Goal: Information Seeking & Learning: Check status

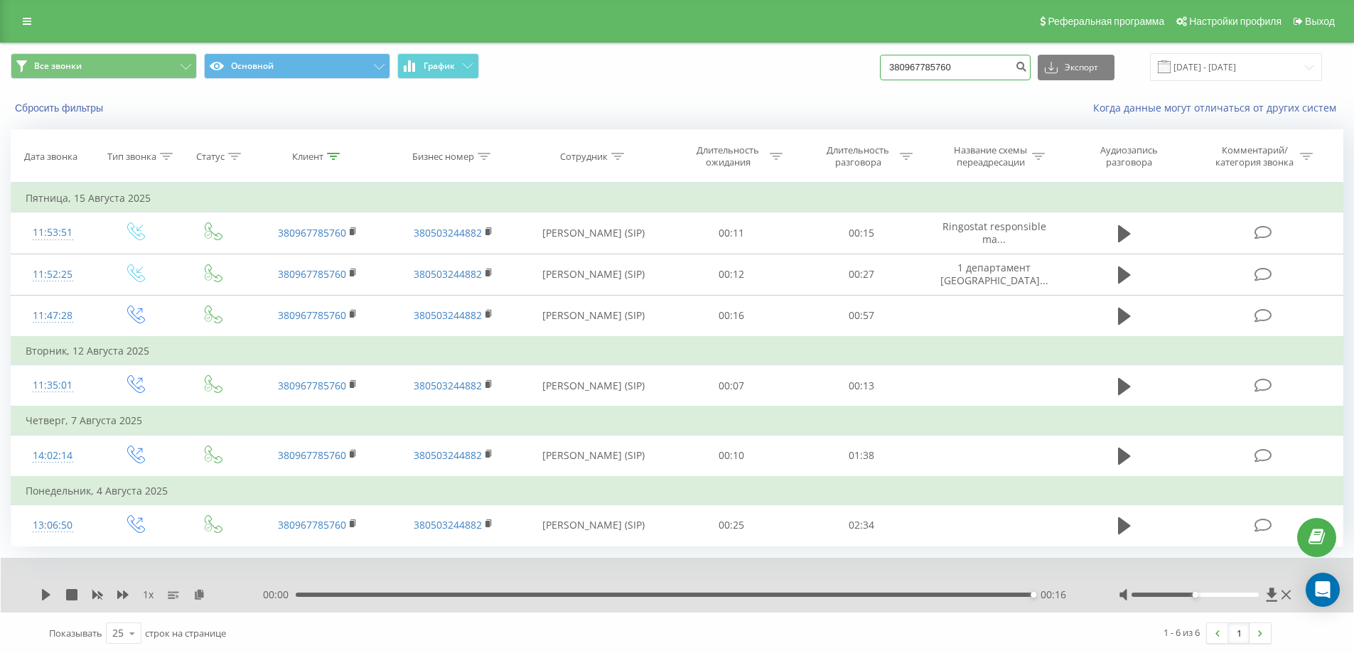
drag, startPoint x: 974, startPoint y: 75, endPoint x: 736, endPoint y: 76, distance: 238.1
click at [736, 76] on div "Все звонки Основной График 380967785760 Экспорт .csv .xls .xlsx 19.05.2025 - 19…" at bounding box center [677, 67] width 1332 height 28
paste input "634640708"
type input "380634640708"
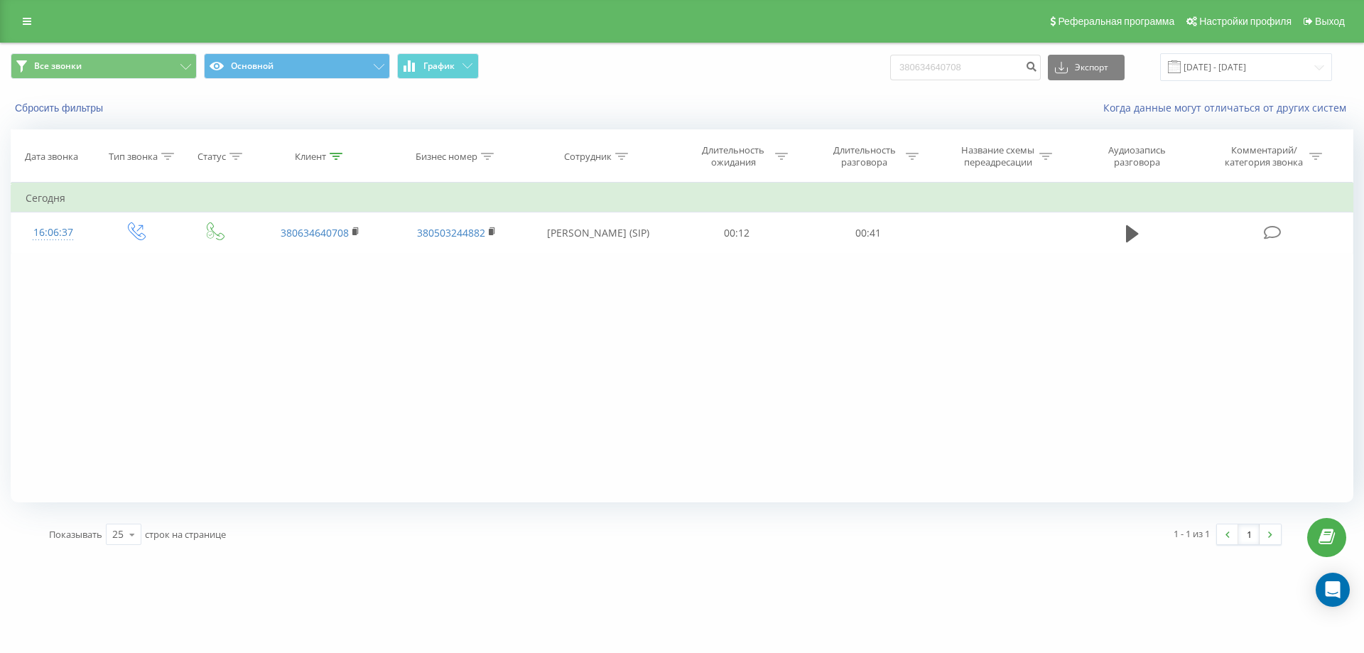
click at [802, 256] on div "Фильтровать по условию Равно Введите значение Отмена OK Фильтровать по условию …" at bounding box center [682, 343] width 1343 height 320
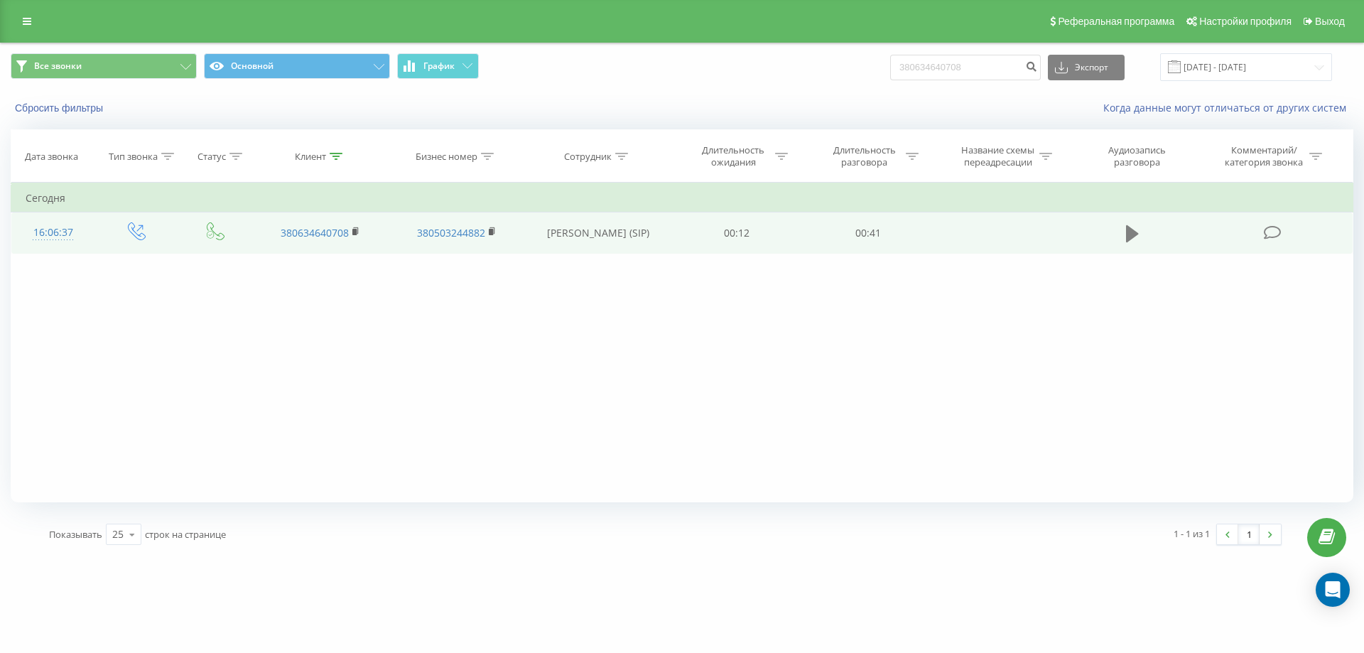
click at [1141, 235] on button at bounding box center [1132, 233] width 21 height 21
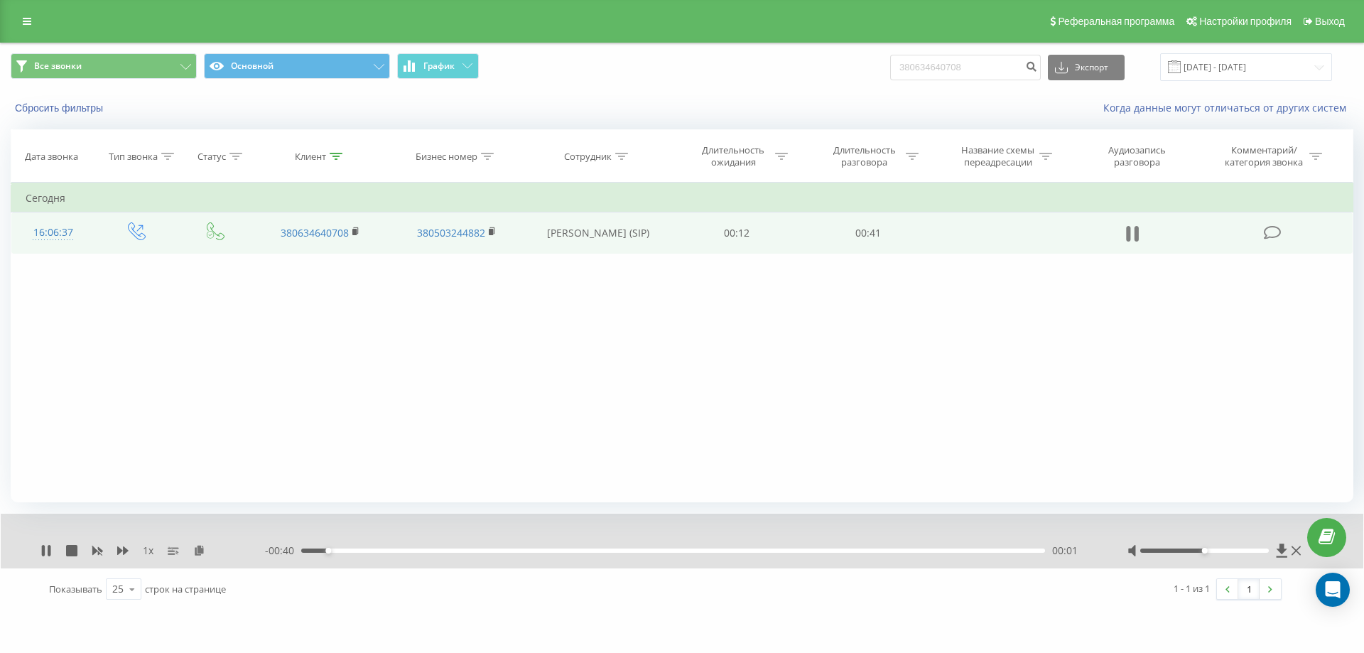
click at [1129, 227] on icon at bounding box center [1128, 234] width 4 height 16
drag, startPoint x: 988, startPoint y: 65, endPoint x: 350, endPoint y: 63, distance: 637.4
click at [352, 63] on div "Все звонки Основной График 380634640708 Экспорт .csv .xls .xlsx [DATE] - [DATE]" at bounding box center [682, 67] width 1343 height 28
paste input "75121191"
type input "380675121191"
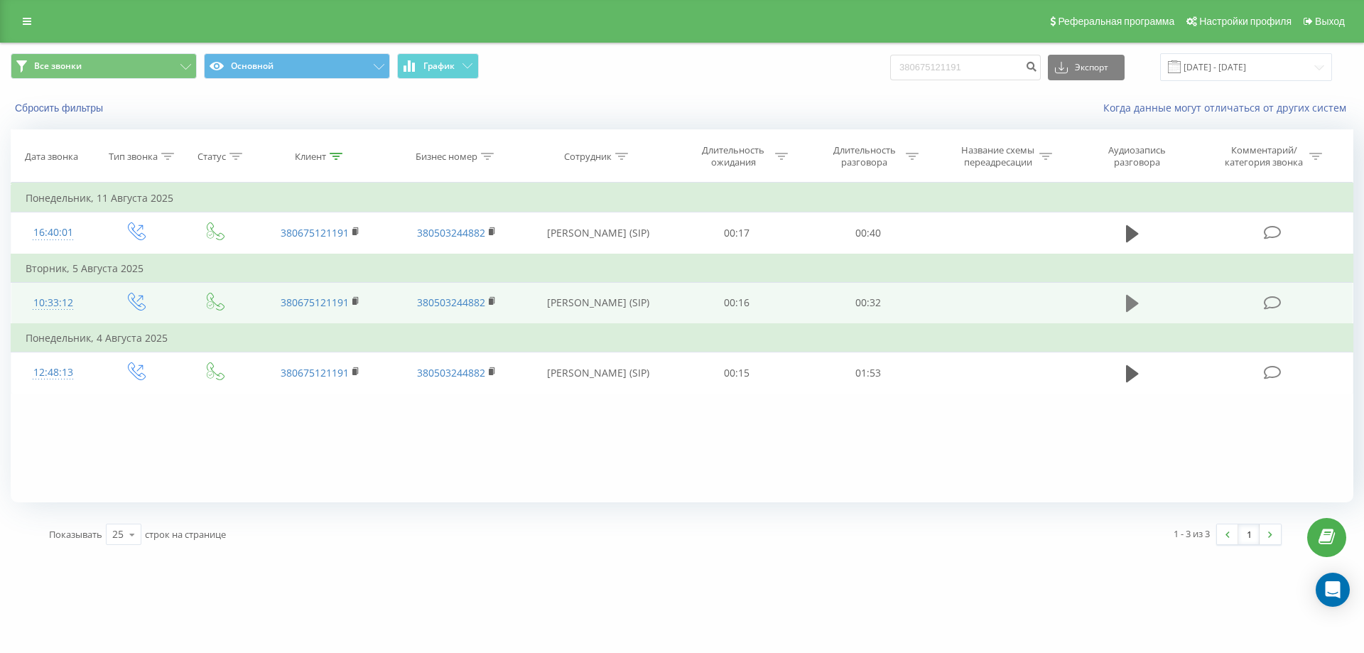
click at [1143, 298] on button at bounding box center [1132, 303] width 21 height 21
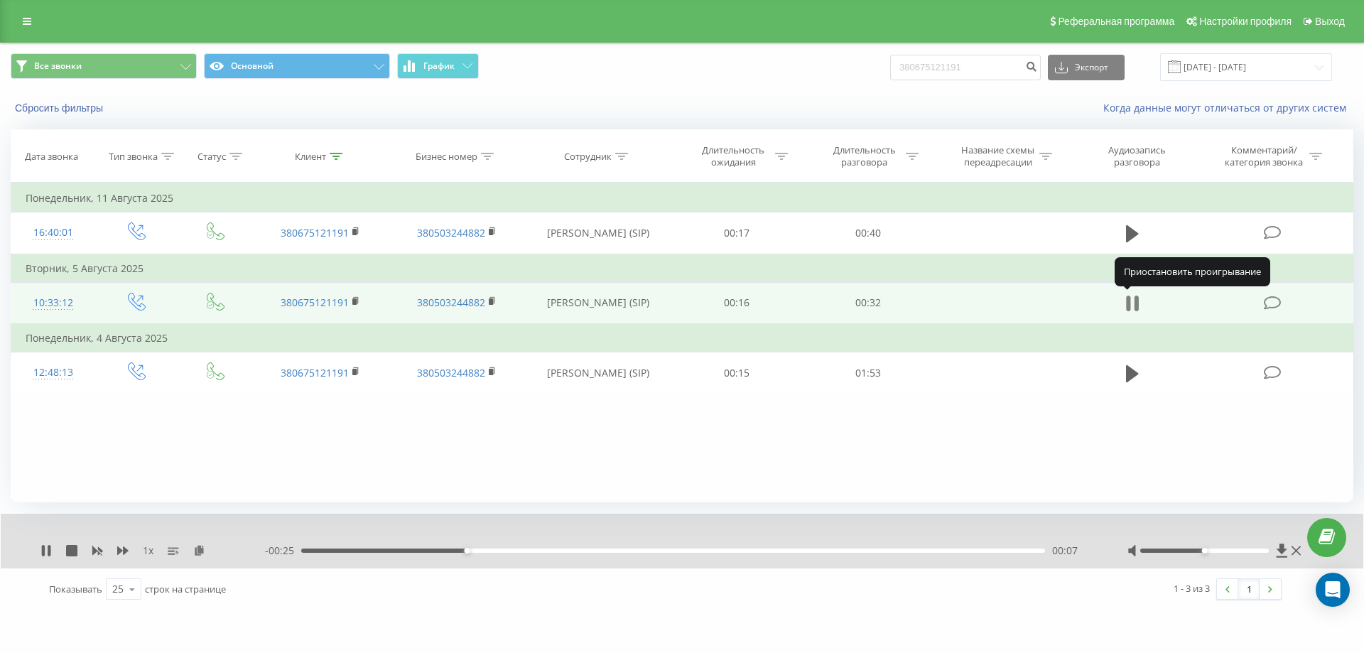
click at [1134, 303] on icon at bounding box center [1132, 303] width 13 height 20
drag, startPoint x: 1015, startPoint y: 64, endPoint x: 672, endPoint y: 59, distance: 344.0
click at [672, 59] on div "Все звонки Основной График 380675121191 Экспорт .csv .xls .xlsx 19.05.2025 - 19…" at bounding box center [682, 67] width 1343 height 28
paste input "34640708"
type input "380634640708"
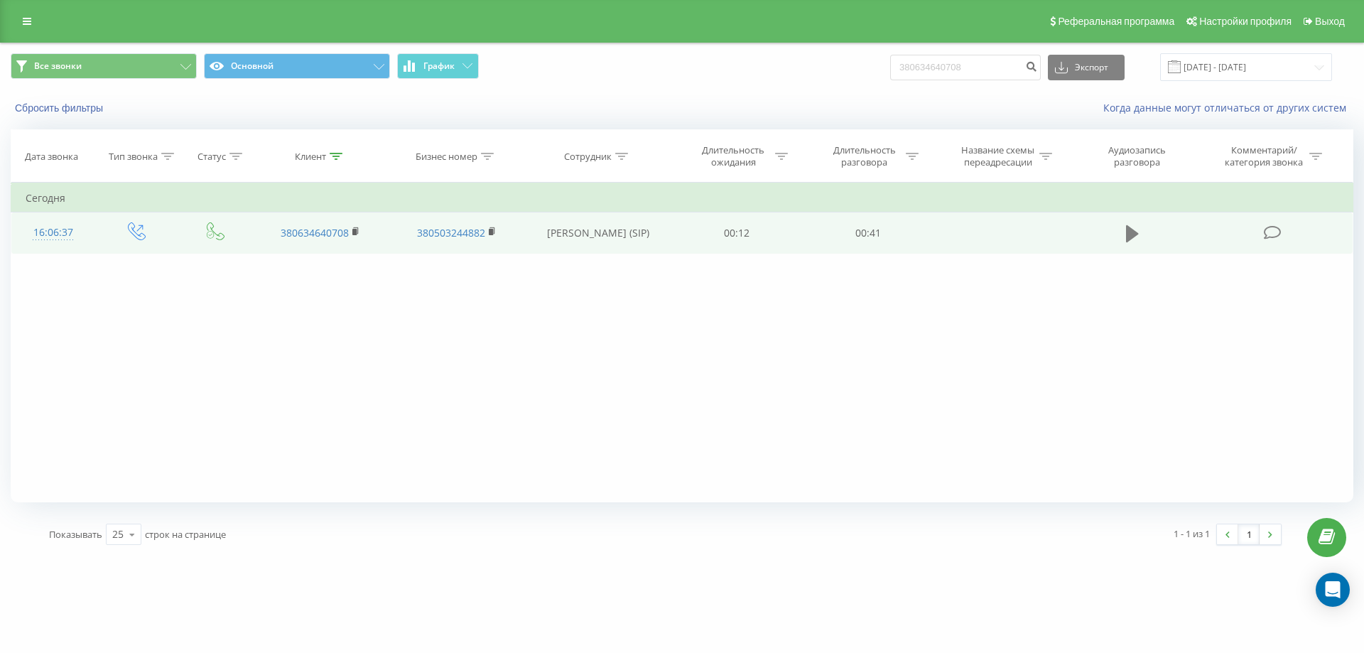
click at [1131, 235] on icon at bounding box center [1132, 233] width 13 height 17
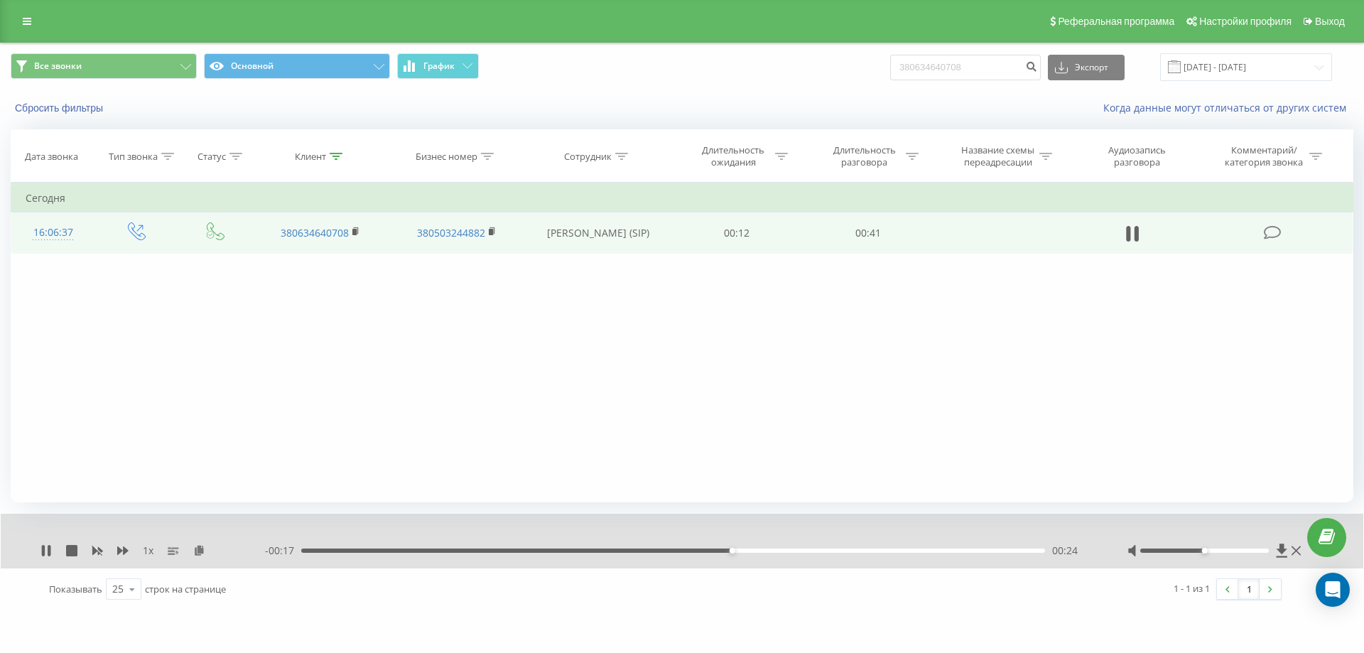
click at [399, 546] on div "- 00:17 00:24 00:24" at bounding box center [678, 551] width 827 height 14
click at [394, 549] on div "00:24" at bounding box center [673, 551] width 744 height 4
drag, startPoint x: 1205, startPoint y: 552, endPoint x: 1348, endPoint y: 546, distance: 142.9
click at [1348, 546] on div "1 x - 00:34 00:06 00:06" at bounding box center [682, 541] width 1363 height 55
click at [1131, 240] on icon at bounding box center [1128, 234] width 4 height 16
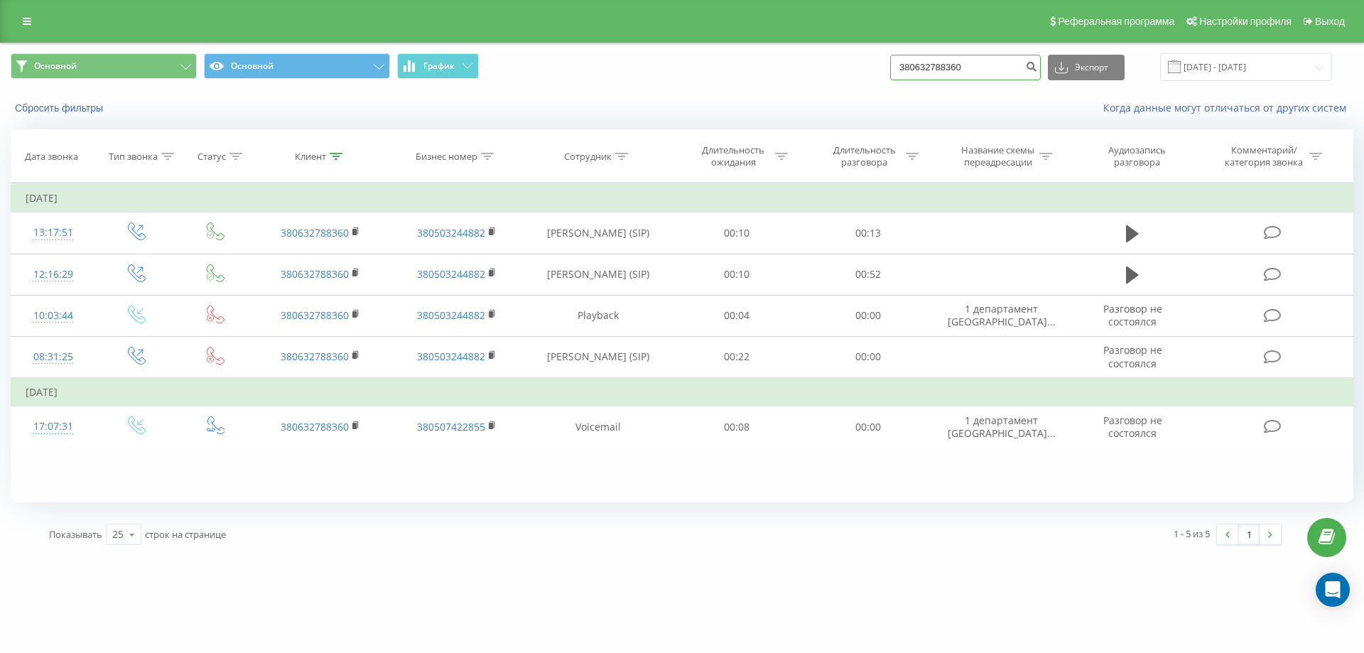
drag, startPoint x: 1001, startPoint y: 69, endPoint x: 669, endPoint y: 72, distance: 331.2
click at [669, 72] on div "Основной Основной График 380632788360 Экспорт .csv .xls .xlsx [DATE] - [DATE]" at bounding box center [682, 67] width 1343 height 28
paste input "62335718"
type input "380662335718"
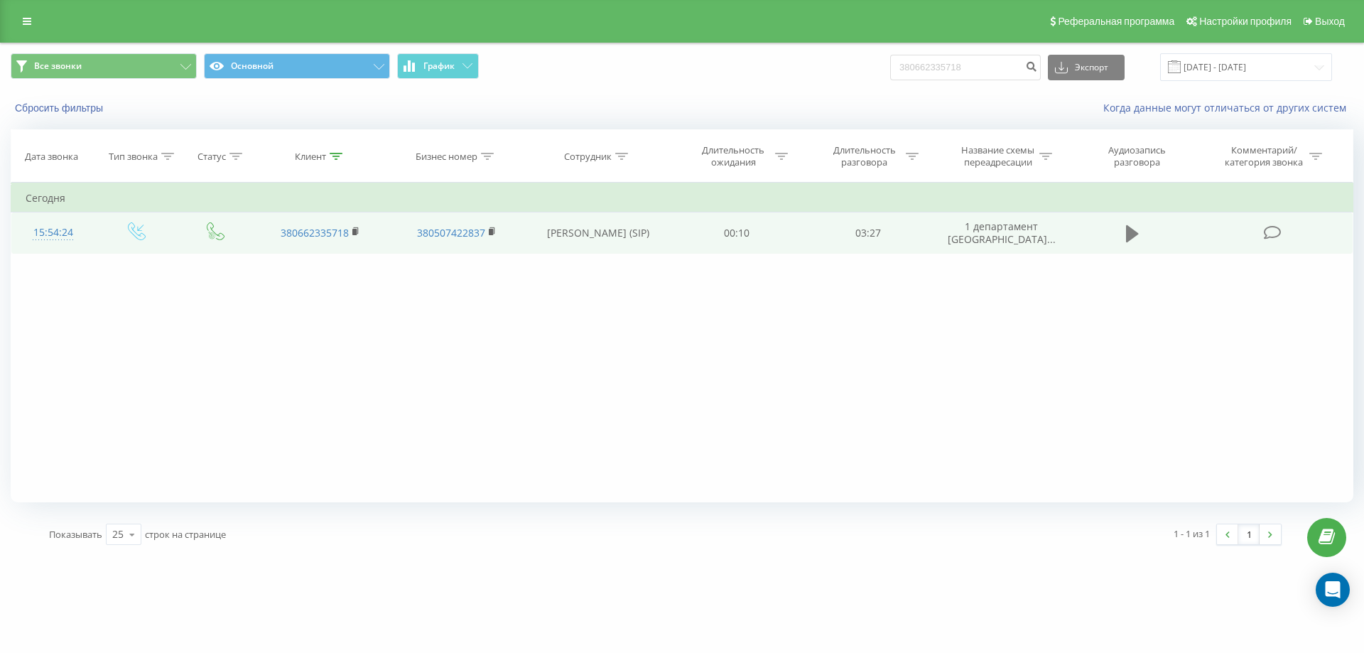
click at [1126, 233] on icon at bounding box center [1132, 234] width 13 height 20
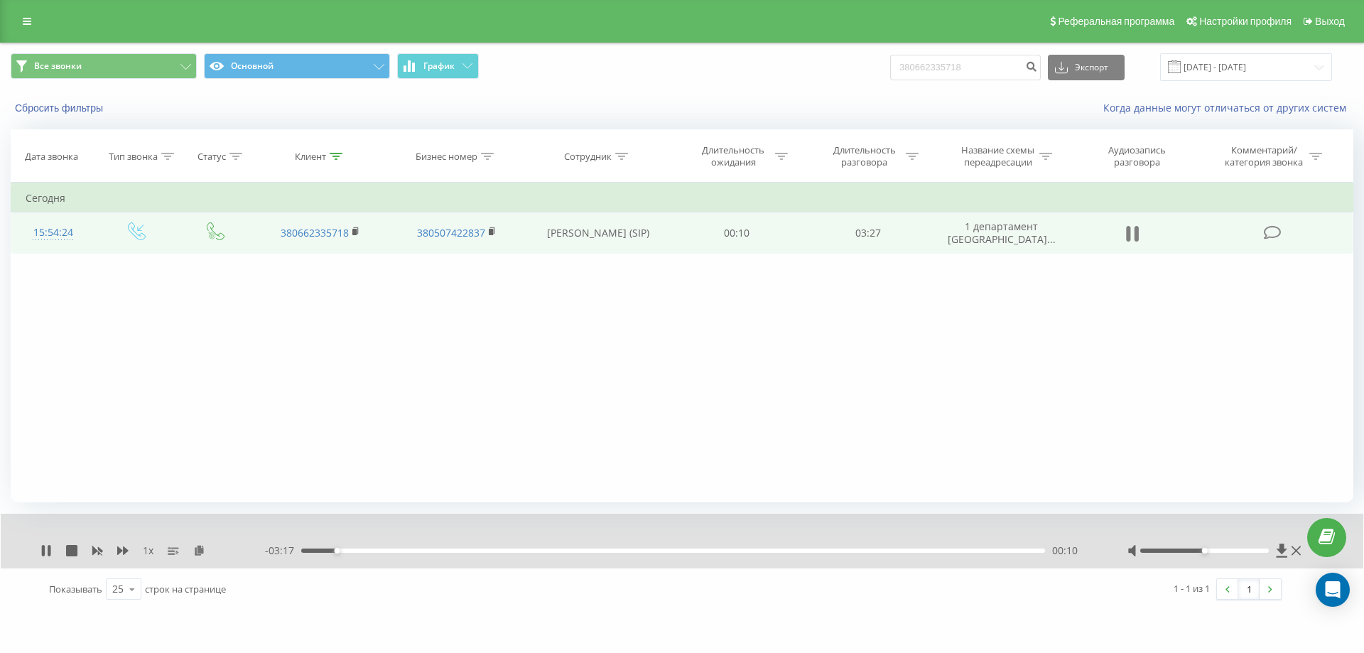
click at [1132, 236] on icon at bounding box center [1132, 234] width 13 height 20
click at [1138, 227] on icon at bounding box center [1132, 234] width 13 height 20
click at [1131, 234] on icon at bounding box center [1132, 234] width 13 height 20
drag, startPoint x: 1009, startPoint y: 70, endPoint x: 664, endPoint y: 94, distance: 345.4
click at [664, 94] on div "Все звонки Основной График 380662335718 Экспорт .csv .xls .xlsx 19.05.2025 - 19…" at bounding box center [682, 84] width 1363 height 82
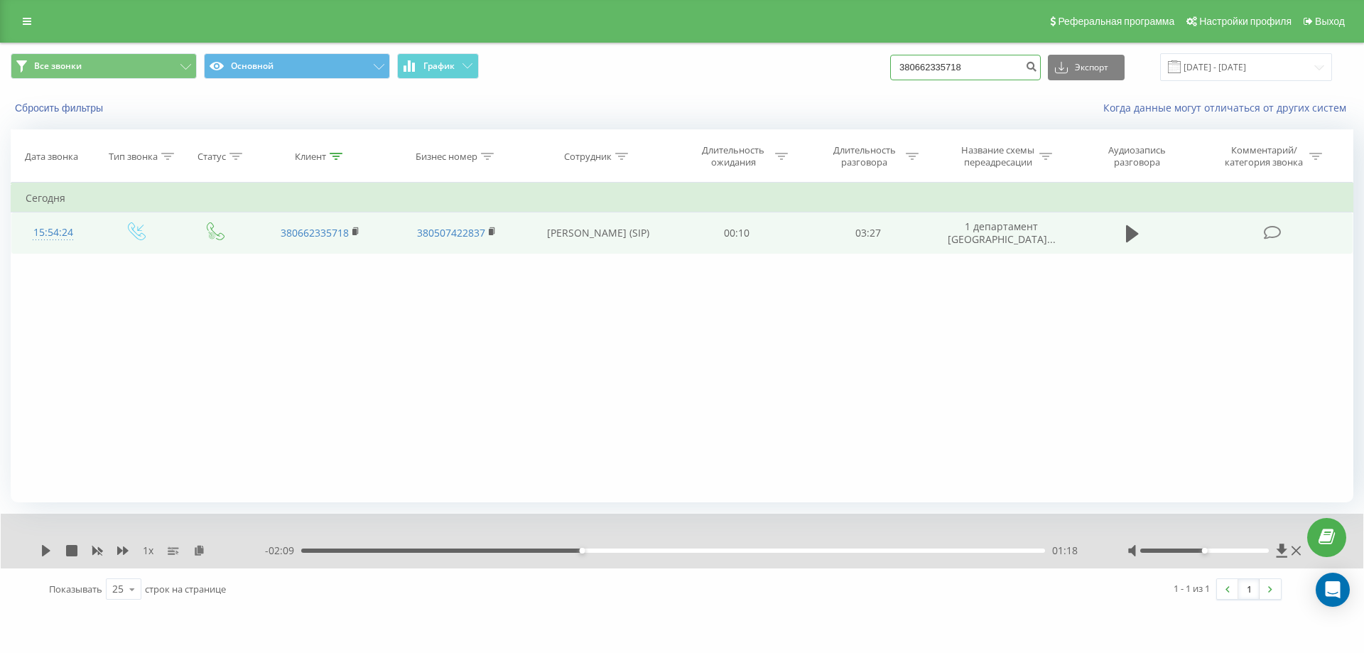
paste input "3807320254"
type input "380732025418"
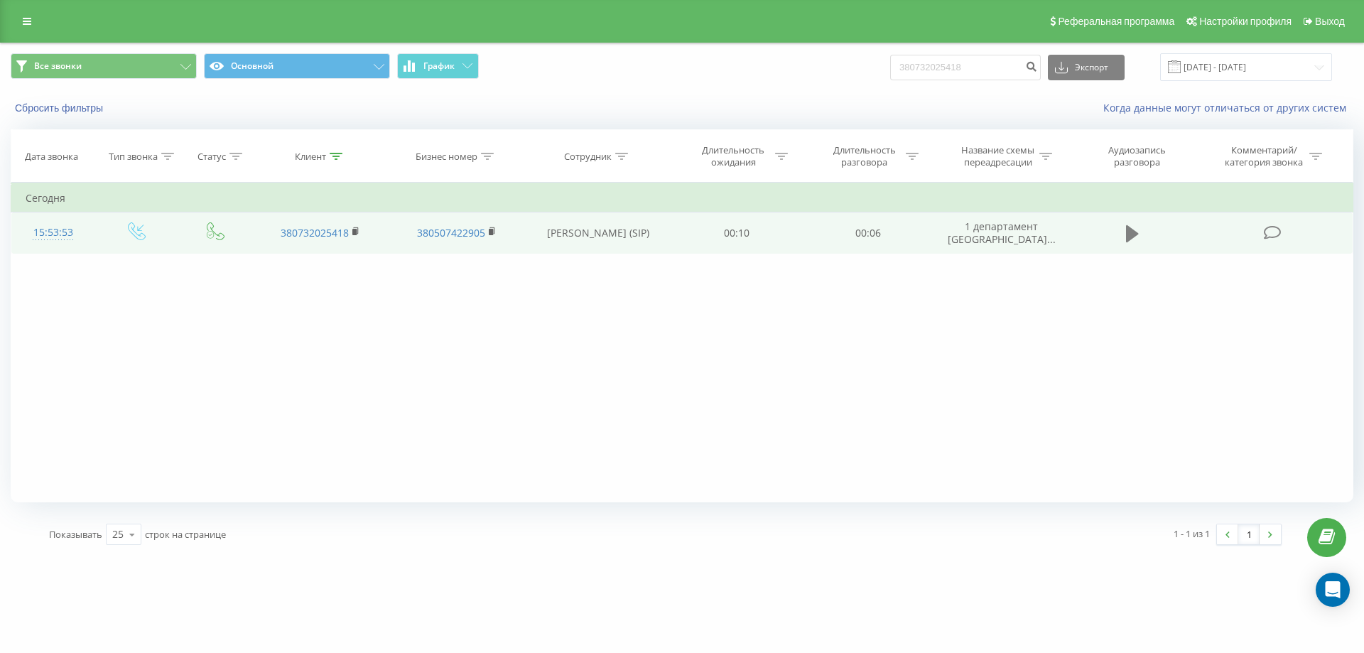
click at [1130, 233] on icon at bounding box center [1132, 233] width 13 height 17
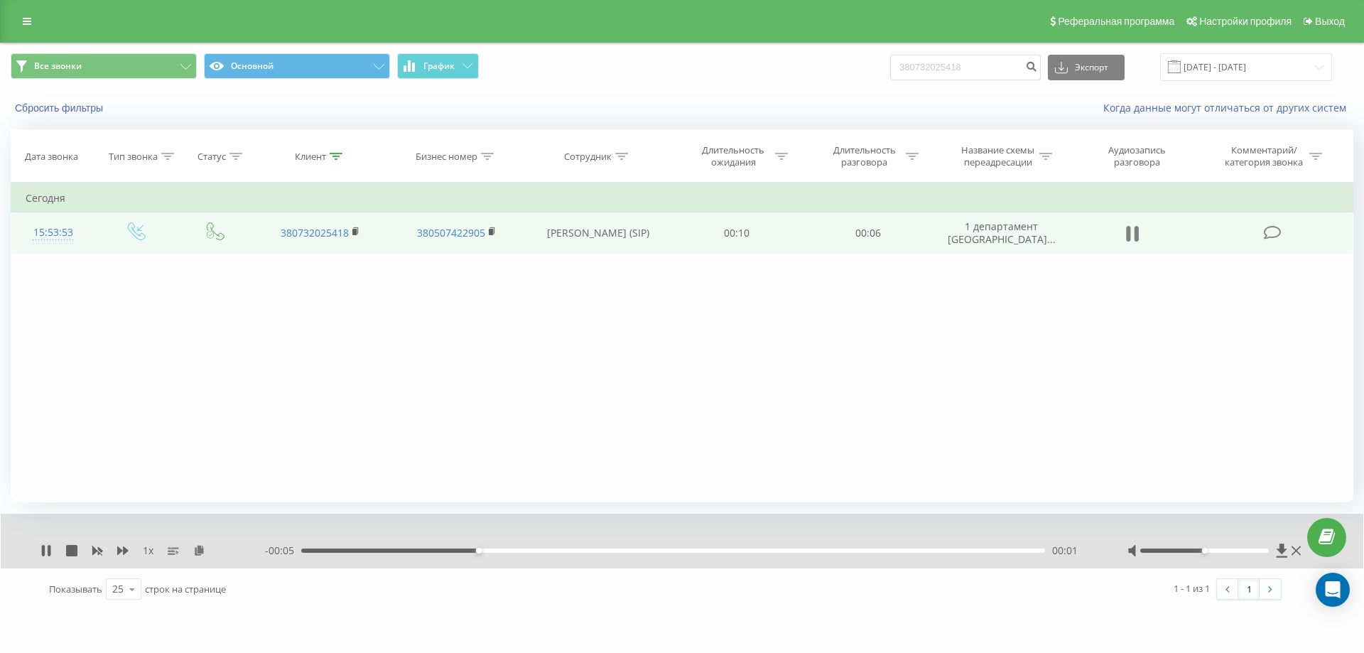
click at [1141, 232] on button at bounding box center [1132, 233] width 21 height 21
